Goal: Information Seeking & Learning: Find specific fact

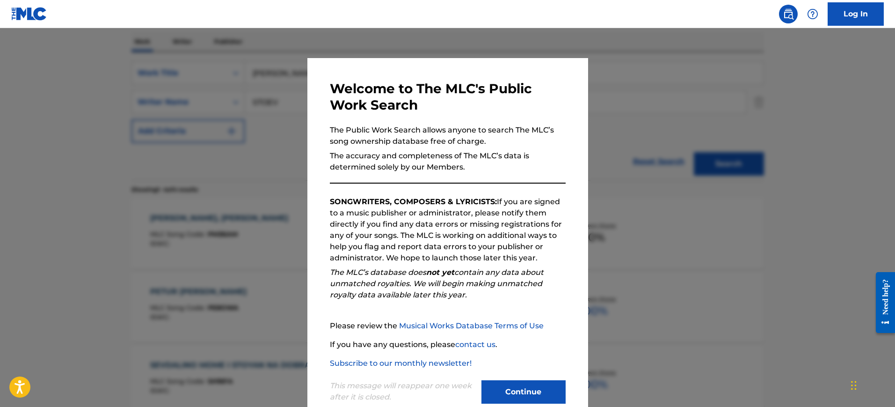
click at [656, 170] on div at bounding box center [447, 231] width 895 height 407
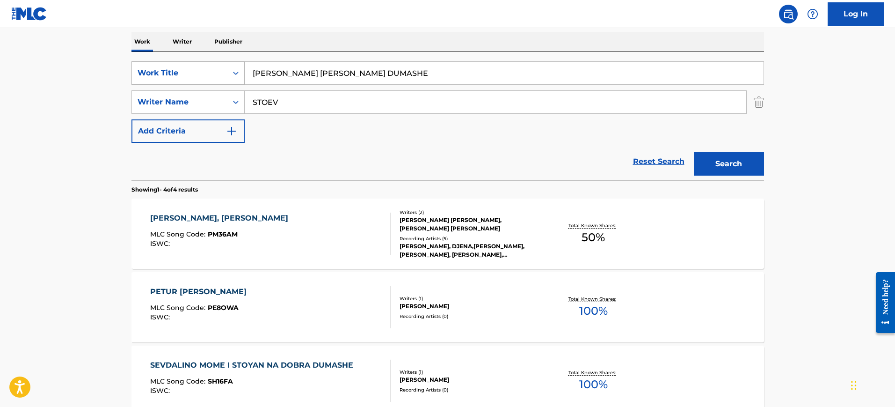
drag, startPoint x: 365, startPoint y: 68, endPoint x: 234, endPoint y: 64, distance: 131.1
click at [234, 64] on div "SearchWithCriteria1052372a-7e0a-46ef-8497-d708f557fe8d Work Title [PERSON_NAME]…" at bounding box center [447, 72] width 633 height 23
paste input "SUMO [PERSON_NAME]"
type input "SUMO [PERSON_NAME]"
drag, startPoint x: 310, startPoint y: 102, endPoint x: 130, endPoint y: 92, distance: 179.9
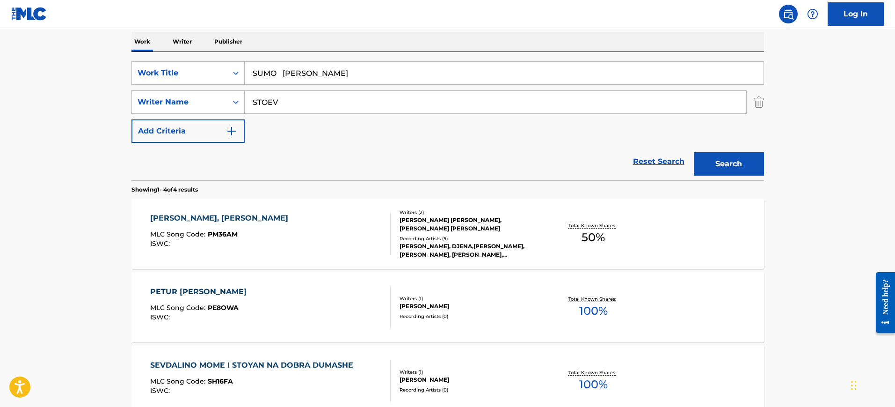
click at [130, 92] on div "The MLC Public Work Search The accuracy and completeness of The MLC's data is d…" at bounding box center [447, 219] width 655 height 628
paste input "UMO [PERSON_NAME]"
type input "SUMO [PERSON_NAME]"
drag, startPoint x: 277, startPoint y: 74, endPoint x: 438, endPoint y: 82, distance: 161.2
click at [438, 82] on input "SUMO [PERSON_NAME]" at bounding box center [504, 73] width 519 height 22
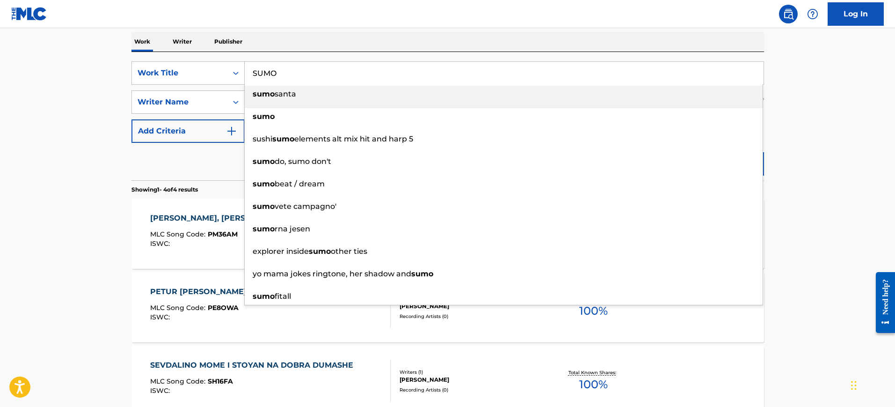
type input "SUMO"
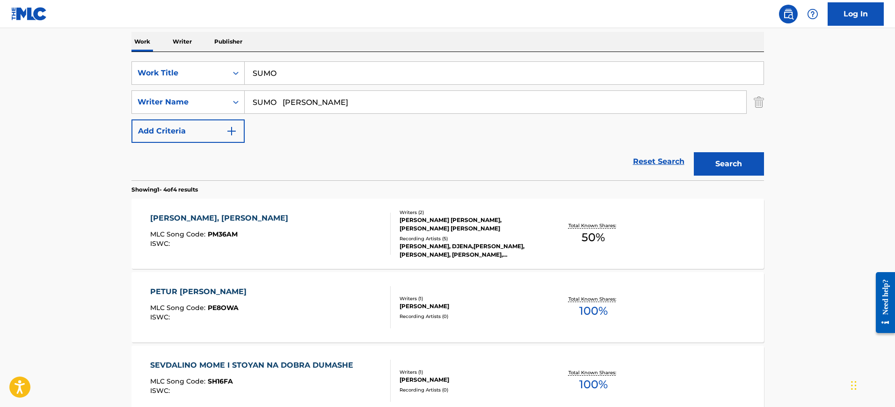
click at [295, 58] on div "SearchWithCriteria1052372a-7e0a-46ef-8497-d708f557fe8d Work Title SUMO SearchWi…" at bounding box center [447, 116] width 633 height 128
drag, startPoint x: 285, startPoint y: 103, endPoint x: 243, endPoint y: 102, distance: 42.2
click at [29, 107] on main "The MLC Public Work Search The accuracy and completeness of The MLC's data is d…" at bounding box center [447, 209] width 895 height 656
type input "[PERSON_NAME]"
click at [694, 152] on button "Search" at bounding box center [729, 163] width 70 height 23
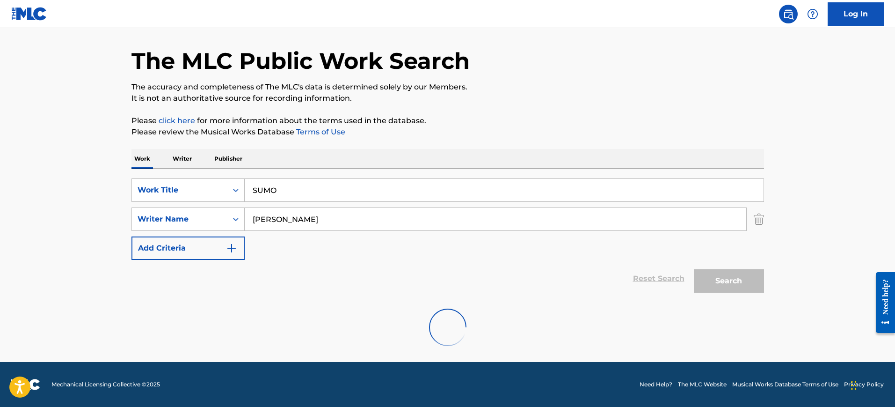
scroll to position [102, 0]
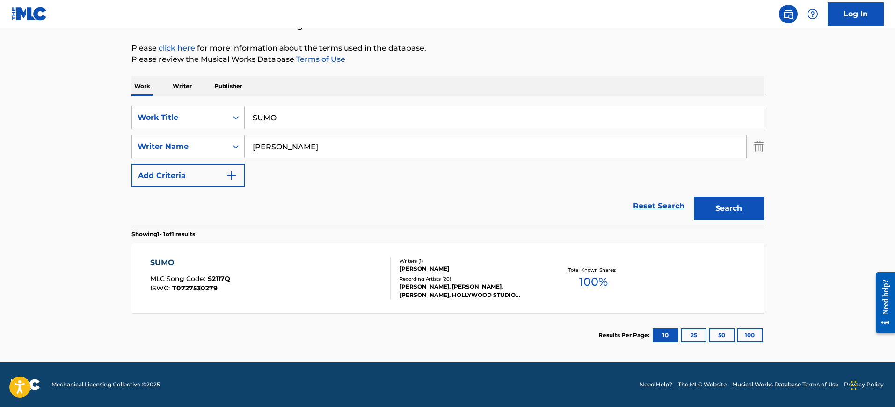
click at [409, 273] on div "Writers ( 1 ) [PERSON_NAME] Recording Artists ( 20 ) [PERSON_NAME], [PERSON_NAM…" at bounding box center [466, 278] width 150 height 42
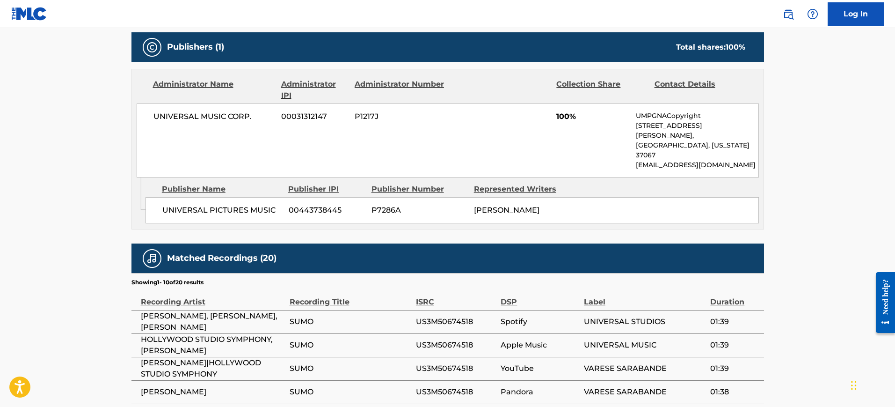
scroll to position [409, 0]
